Goal: Information Seeking & Learning: Understand process/instructions

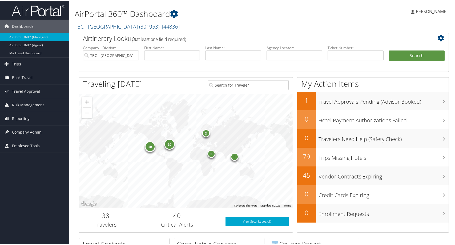
click at [295, 30] on h2 "TBC - Northeastern University ( 301953 ) , [ 44836 ]" at bounding box center [201, 25] width 252 height 9
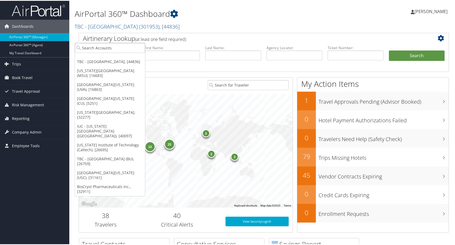
scroll to position [42, 0]
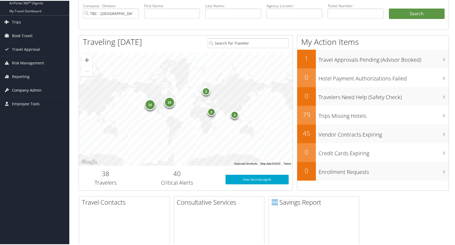
click at [23, 92] on span "Company Admin" at bounding box center [27, 89] width 30 height 13
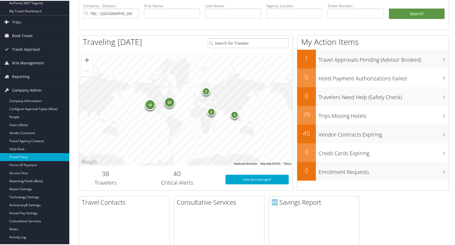
click at [40, 154] on link "Travel Policy" at bounding box center [34, 156] width 69 height 8
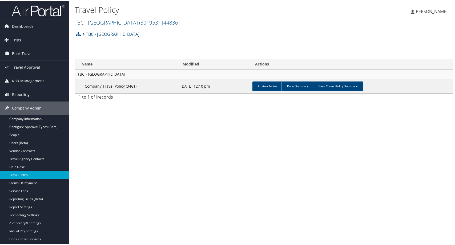
click at [250, 26] on h2 "TBC - [GEOGRAPHIC_DATA] ( 301953 ) , [ 44836 ]" at bounding box center [201, 21] width 252 height 9
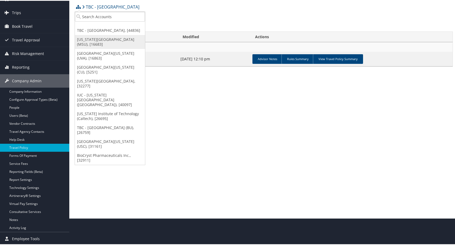
click at [116, 48] on link "[US_STATE][GEOGRAPHIC_DATA] (MSU), [16683]" at bounding box center [110, 41] width 70 height 14
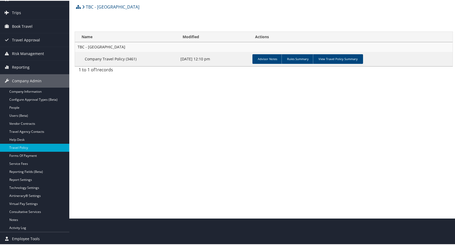
scroll to position [27, 0]
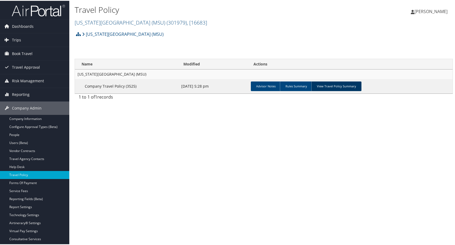
click at [362, 90] on link "View Travel Policy Summary" at bounding box center [337, 86] width 50 height 10
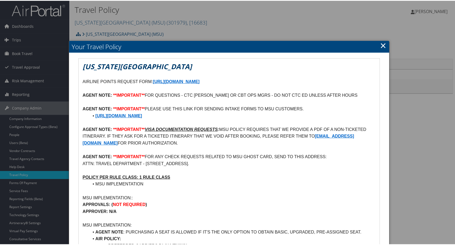
click at [380, 49] on link "×" at bounding box center [383, 44] width 6 height 11
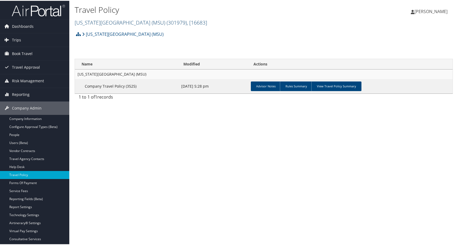
click at [207, 25] on span ", [ 16683 ]" at bounding box center [197, 21] width 20 height 7
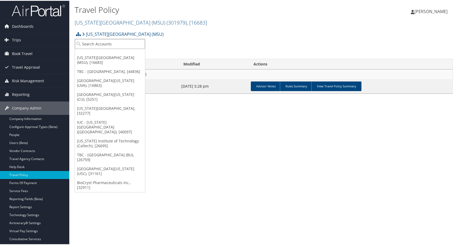
click at [94, 46] on input "search" at bounding box center [110, 43] width 70 height 10
type input "howard"
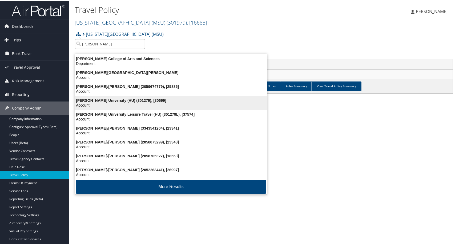
click at [137, 107] on div "Account" at bounding box center [171, 104] width 198 height 5
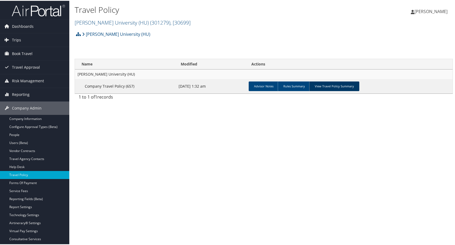
click at [360, 90] on link "View Travel Policy Summary" at bounding box center [335, 86] width 50 height 10
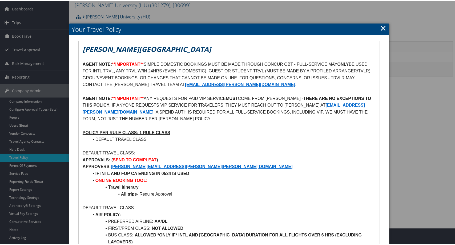
scroll to position [27, 0]
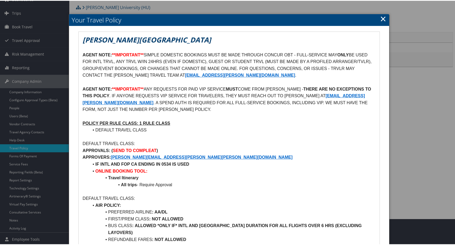
click at [321, 44] on h1 "Howard University" at bounding box center [229, 39] width 293 height 10
click at [241, 78] on p "AGENT NOTE: **IMPORTANT** SIMPLE DOMESTIC BOOKINGS MUST BE MADE THROUGH CONCUR …" at bounding box center [229, 64] width 293 height 27
click at [260, 78] on p "AGENT NOTE: **IMPORTANT** SIMPLE DOMESTIC BOOKINGS MUST BE MADE THROUGH CONCUR …" at bounding box center [229, 64] width 293 height 27
